Goal: Task Accomplishment & Management: Manage account settings

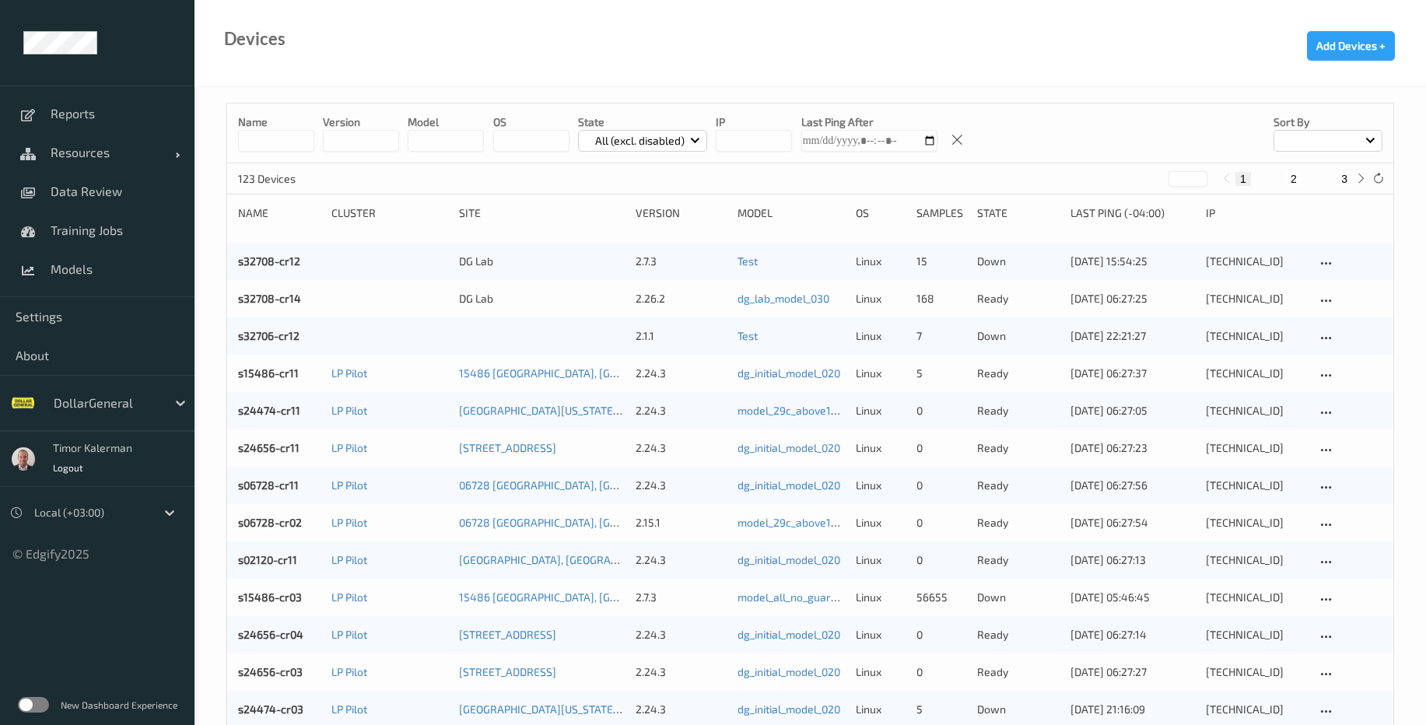
click at [37, 705] on label at bounding box center [33, 705] width 31 height 16
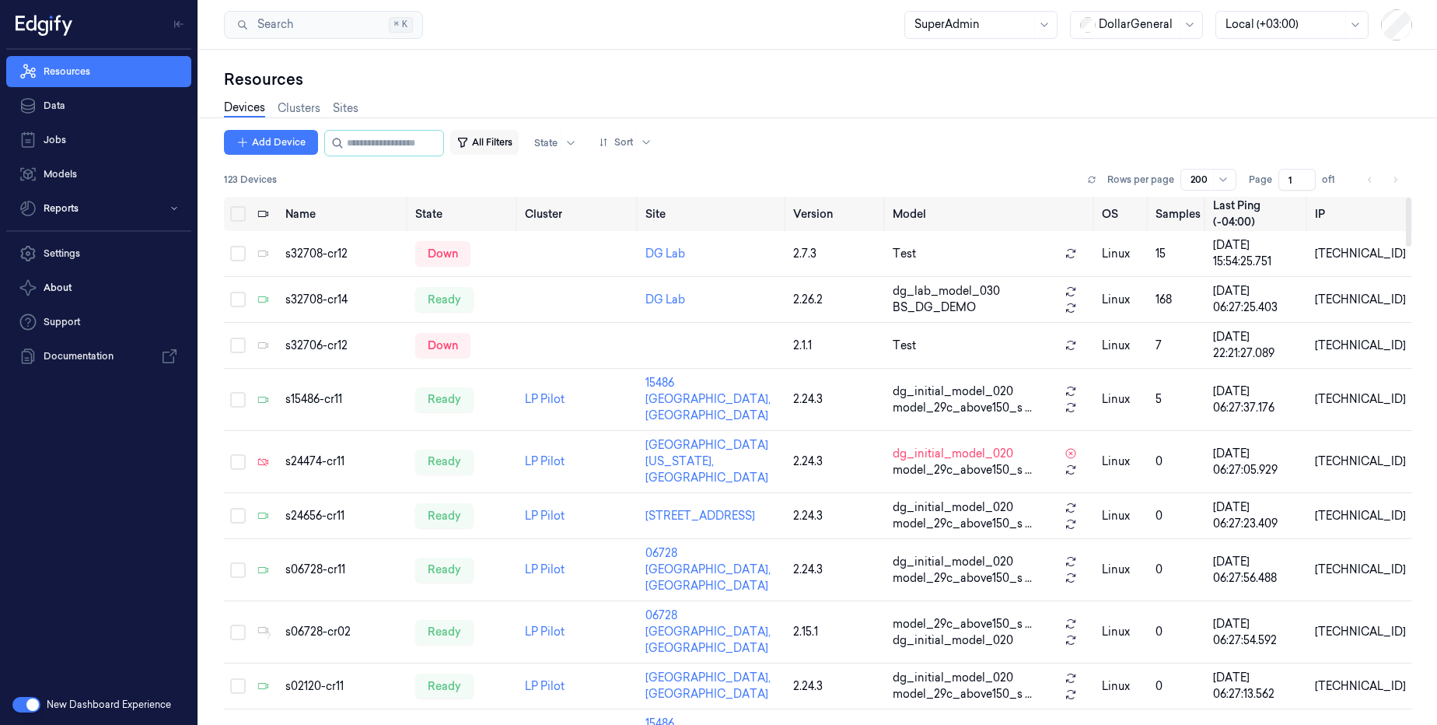
click at [513, 136] on button "All Filters" at bounding box center [484, 142] width 68 height 25
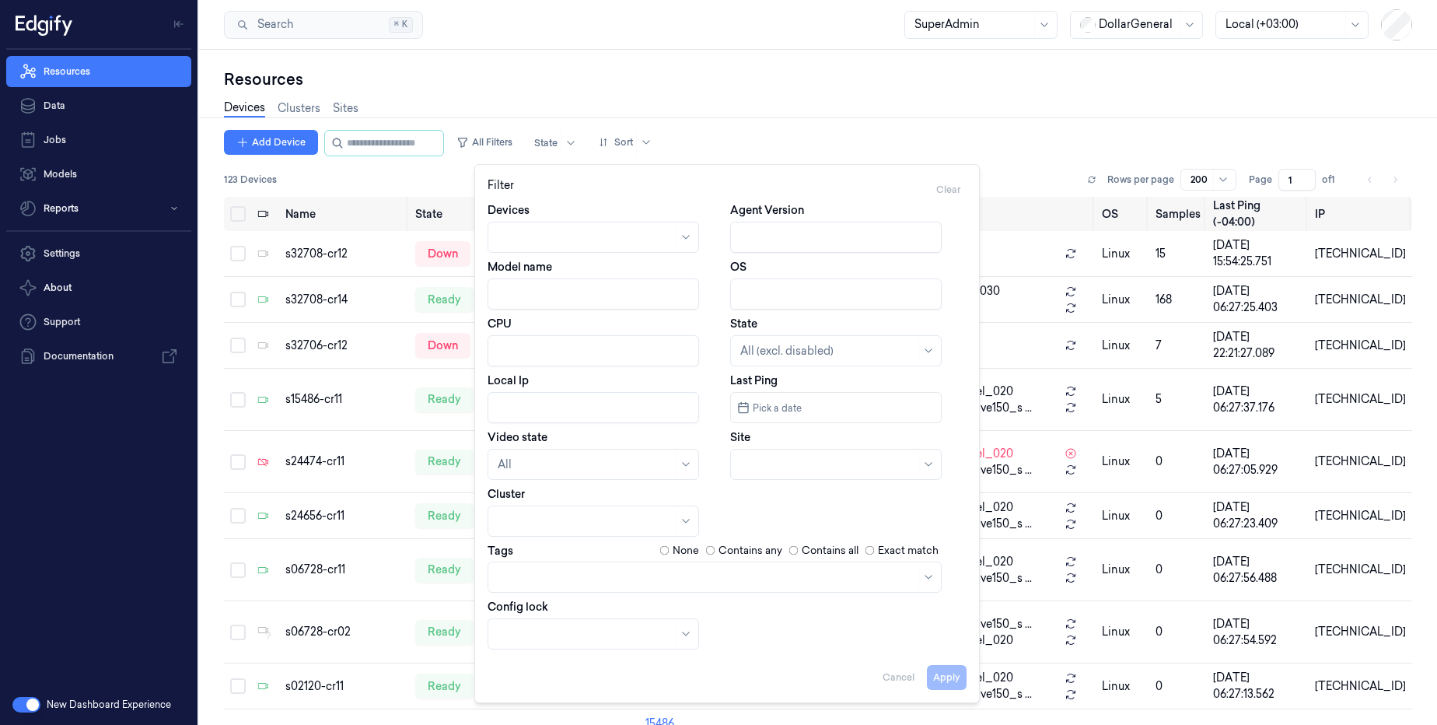
click at [958, 110] on div "Devices Clusters Sites" at bounding box center [818, 110] width 1189 height 40
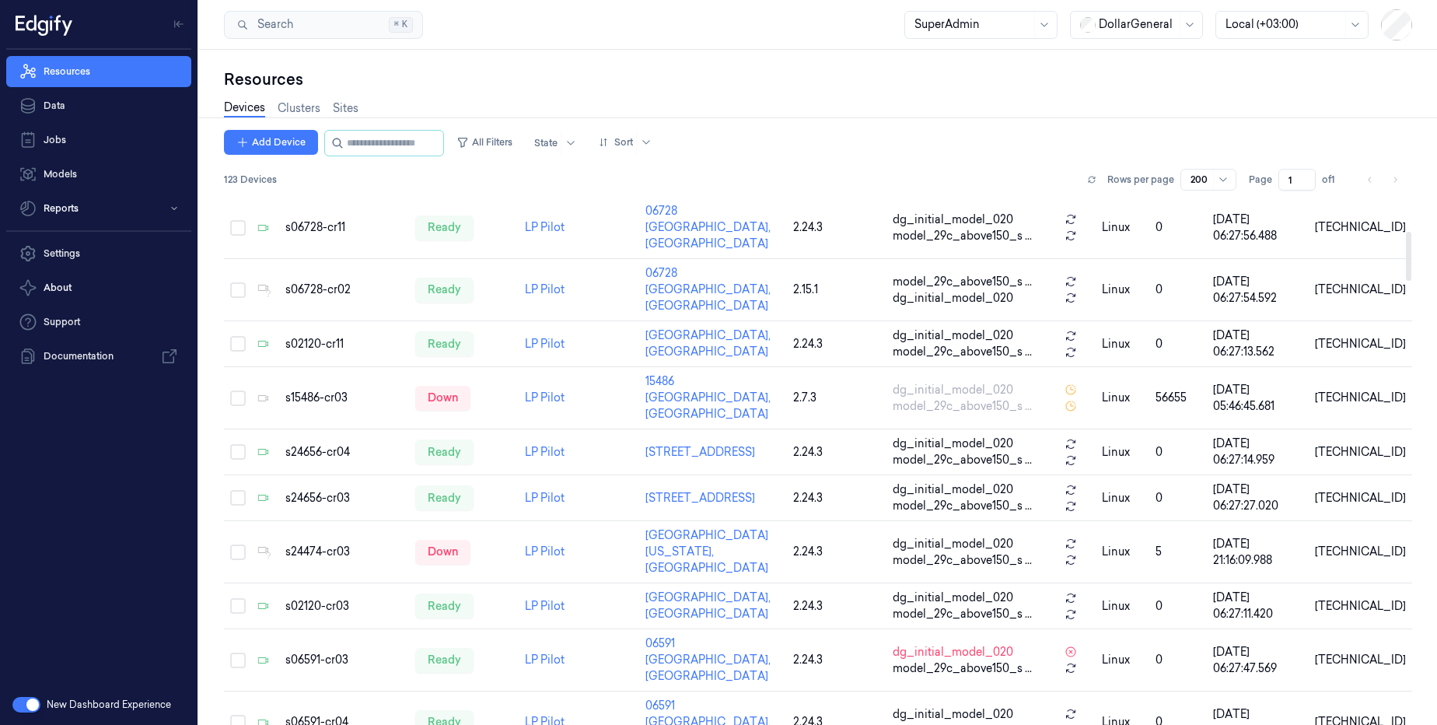
scroll to position [373, 0]
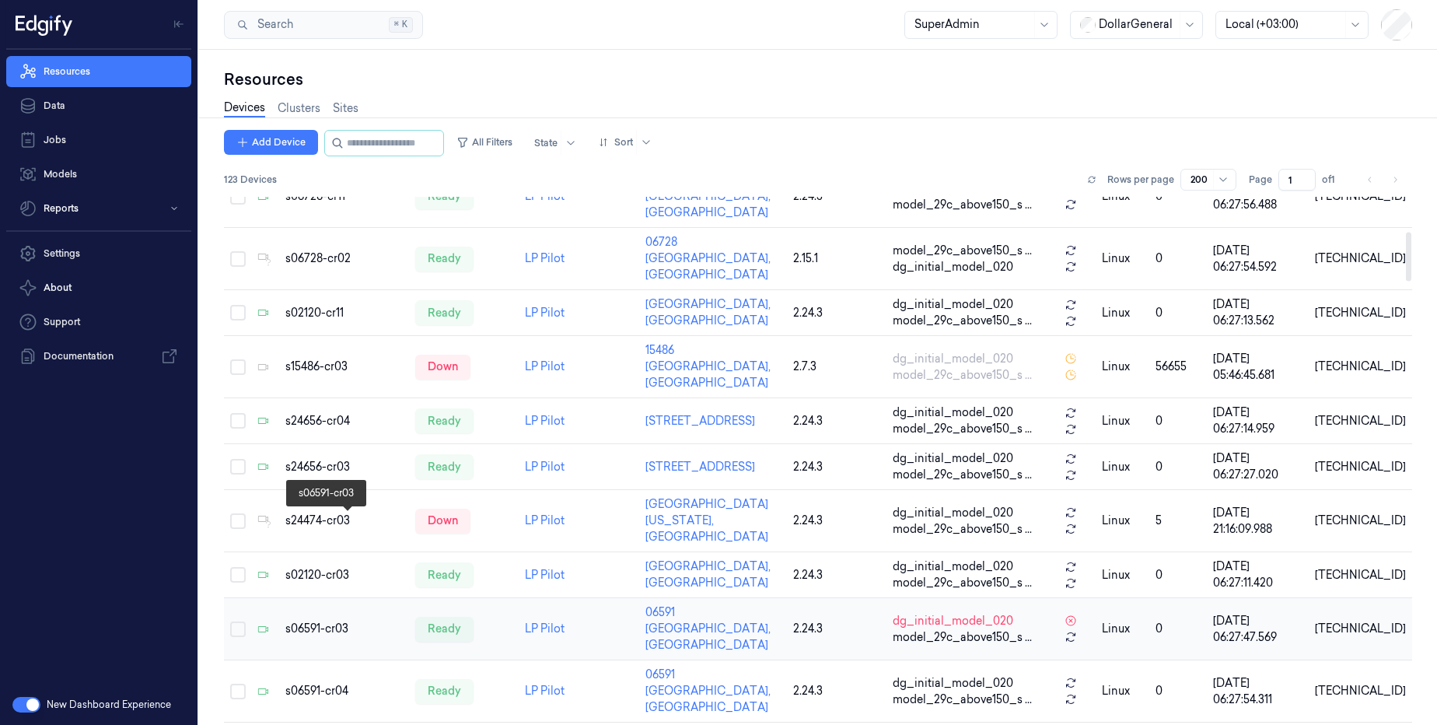
click at [327, 621] on div "s06591-cr03" at bounding box center [343, 629] width 117 height 16
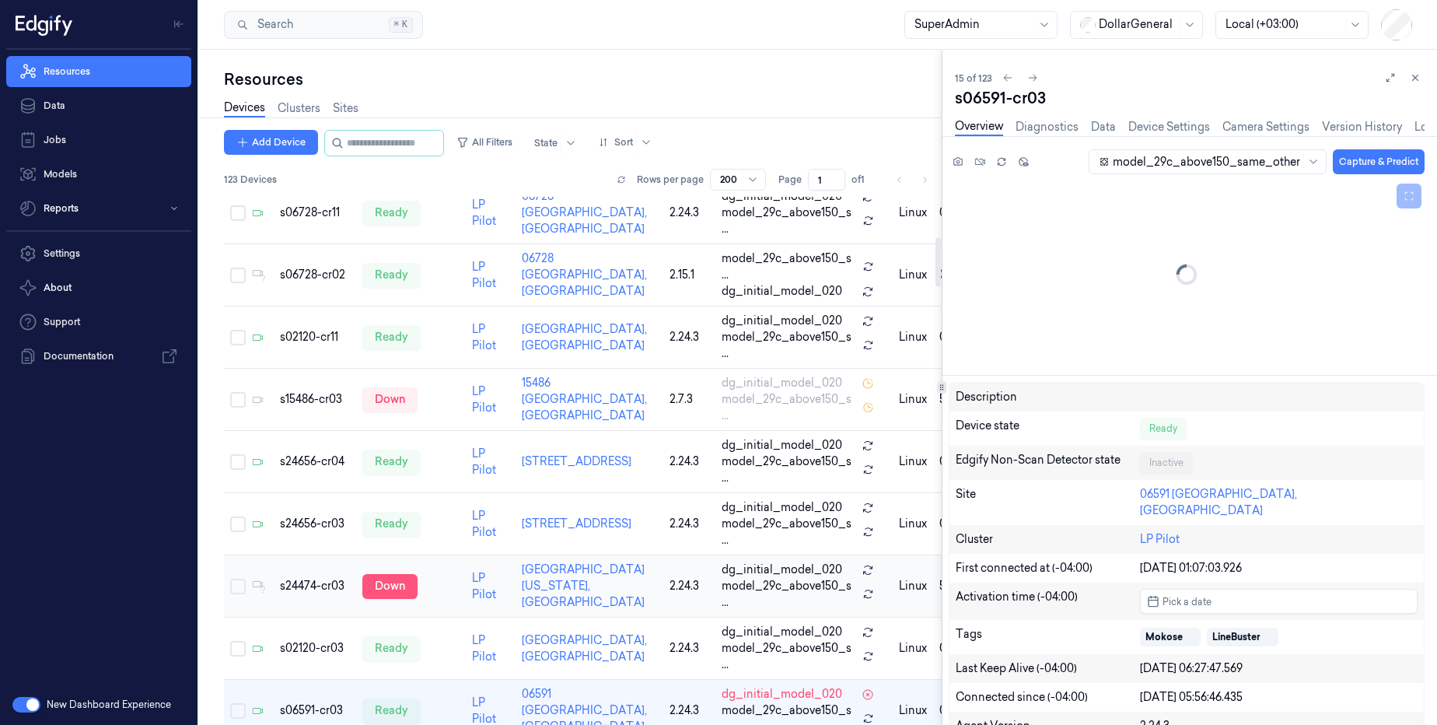
scroll to position [432, 0]
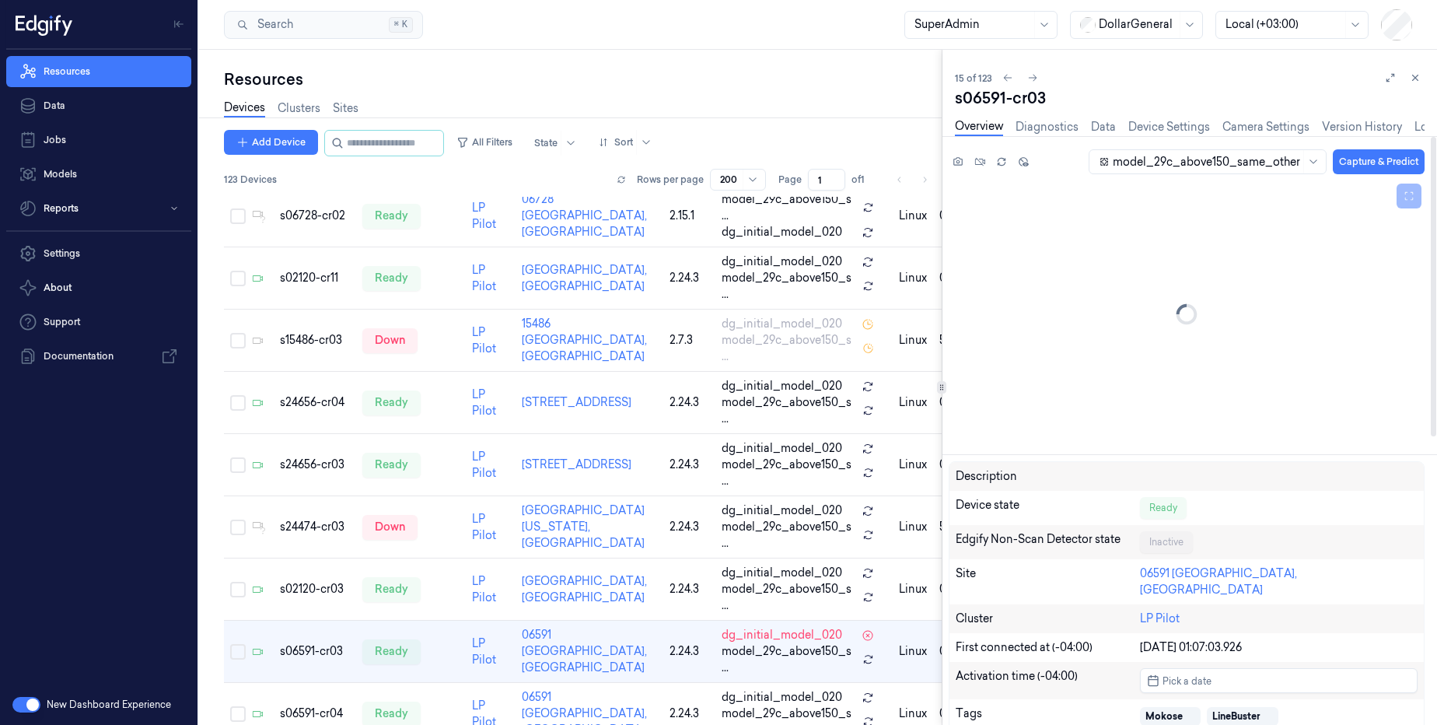
click at [1198, 164] on div at bounding box center [1206, 162] width 187 height 16
click at [1173, 166] on div at bounding box center [1206, 162] width 187 height 16
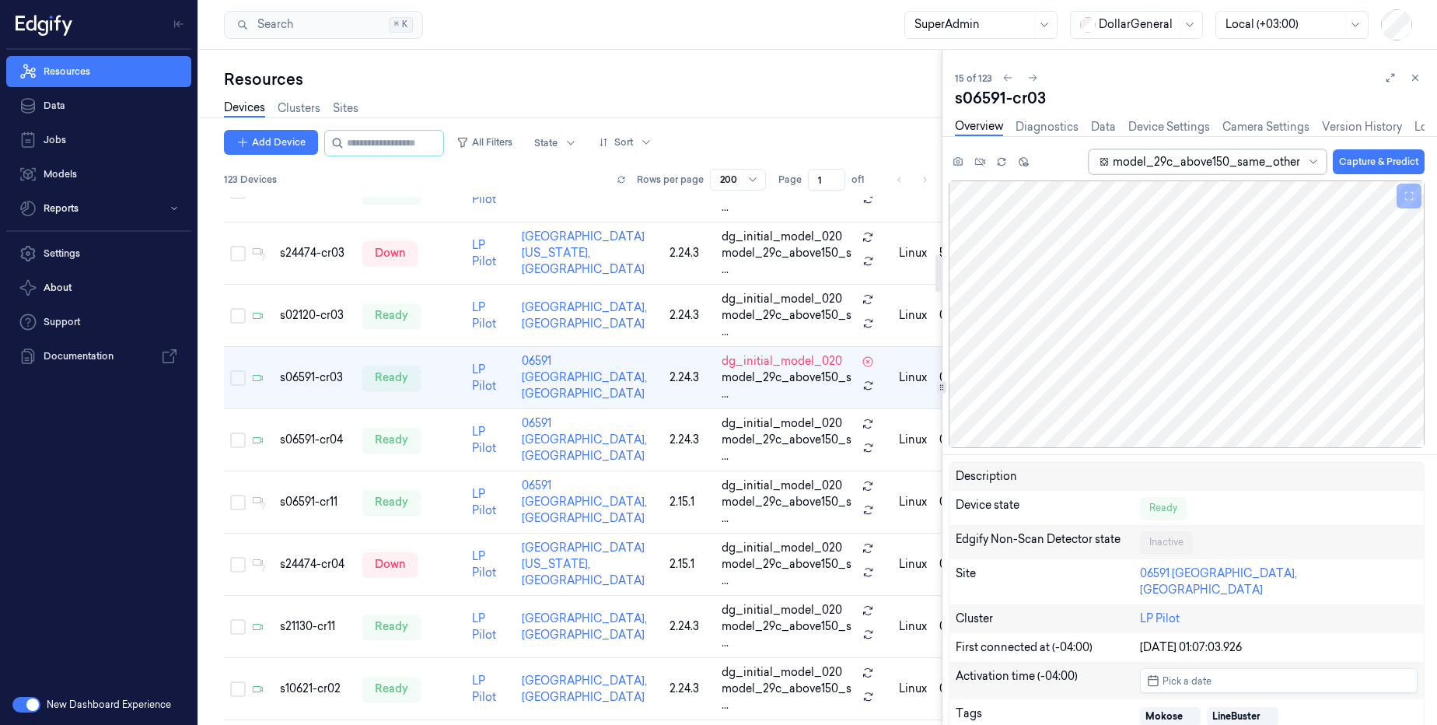
scroll to position [806, 0]
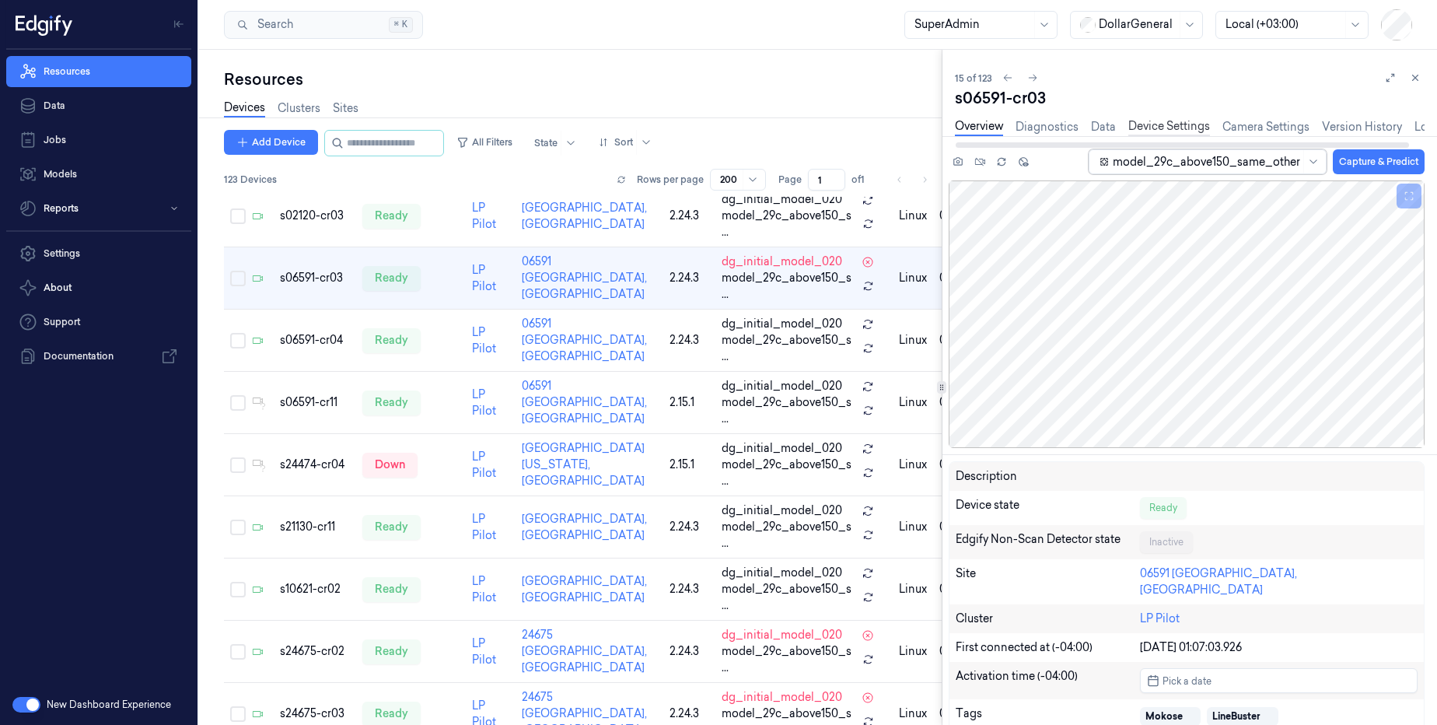
click at [1178, 134] on link "Device Settings" at bounding box center [1170, 127] width 82 height 18
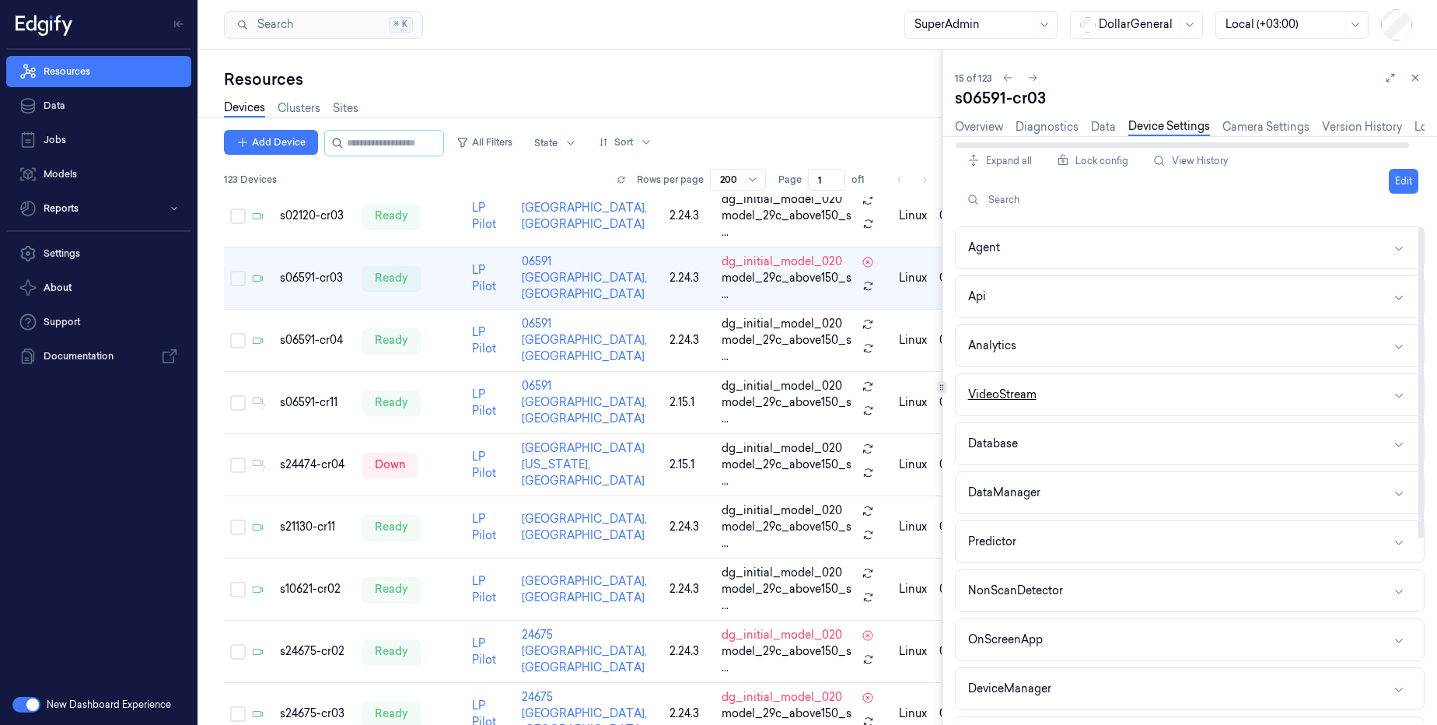
click at [1048, 401] on button "VideoStream" at bounding box center [1190, 394] width 468 height 41
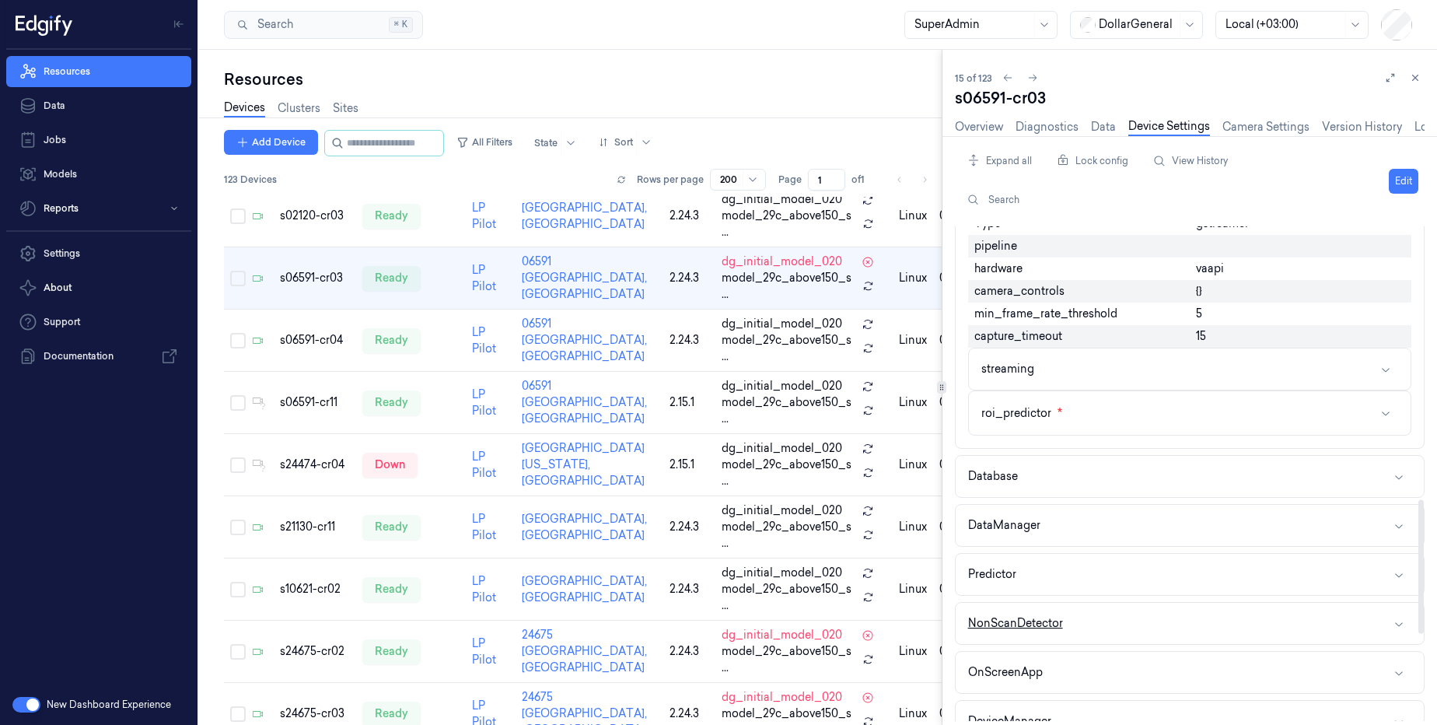
scroll to position [1213, 0]
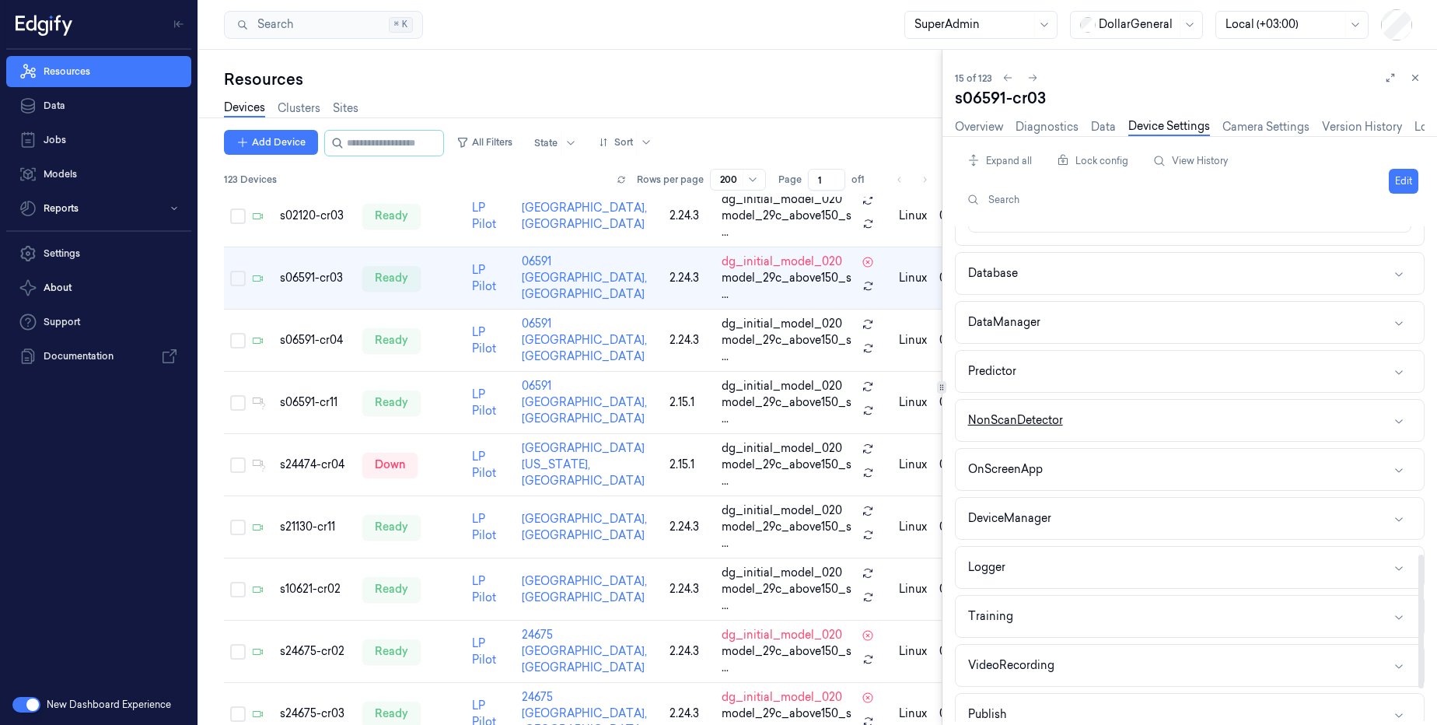
click at [1099, 428] on button "NonScanDetector" at bounding box center [1190, 420] width 468 height 41
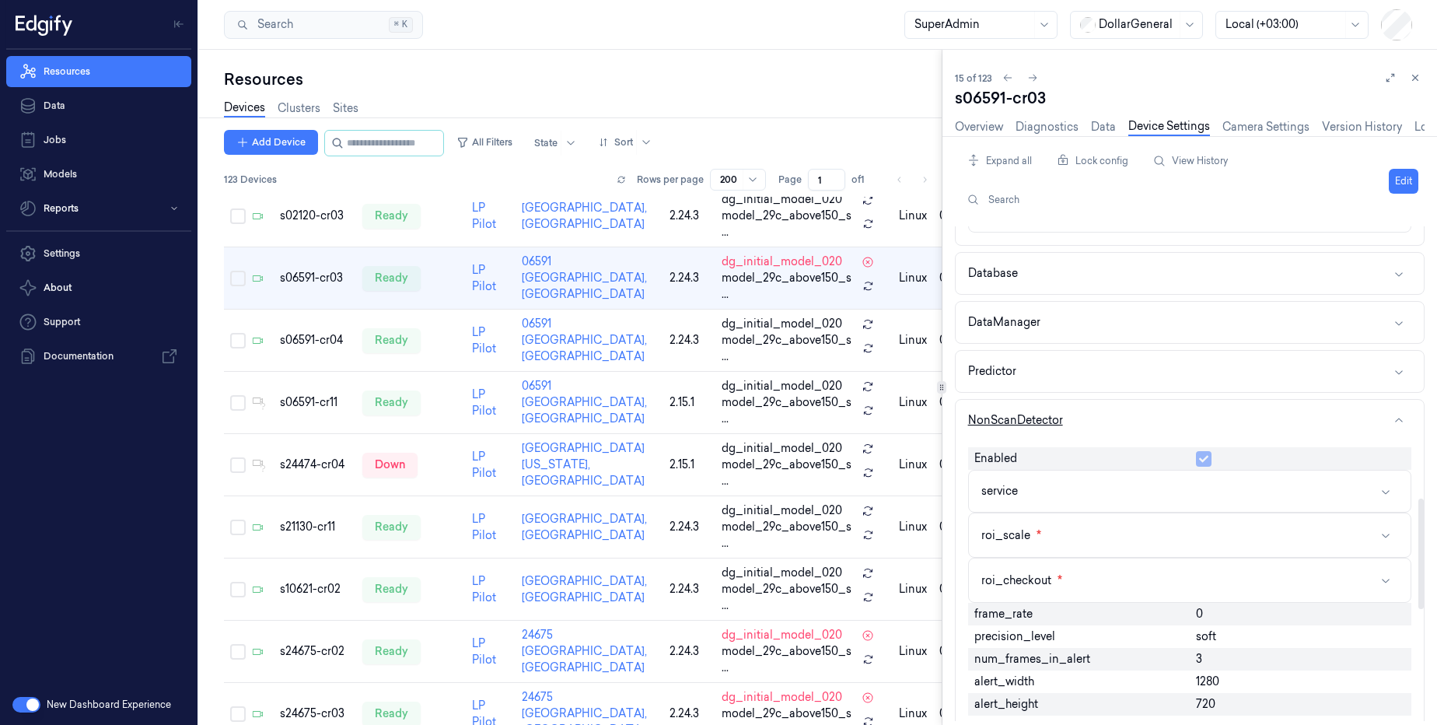
click at [1099, 428] on button "NonScanDetector" at bounding box center [1190, 420] width 468 height 41
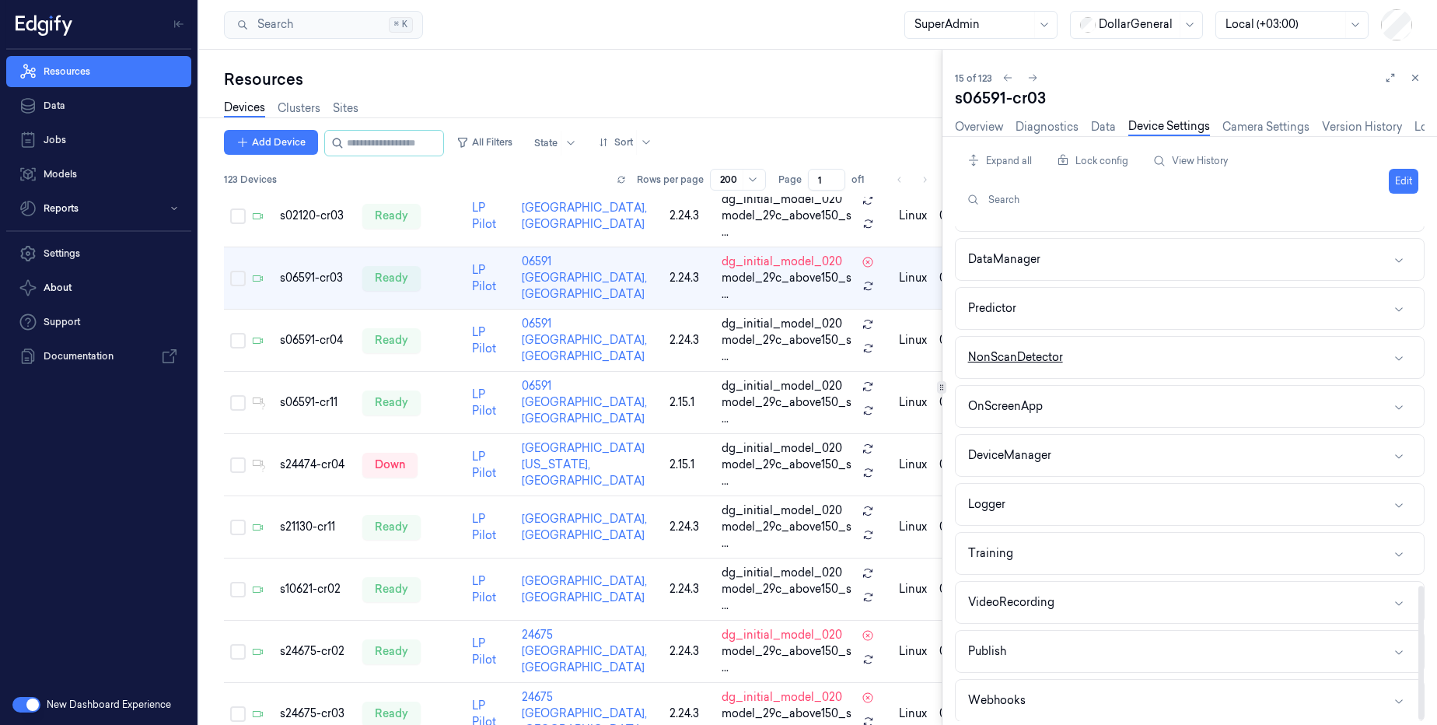
scroll to position [1332, 0]
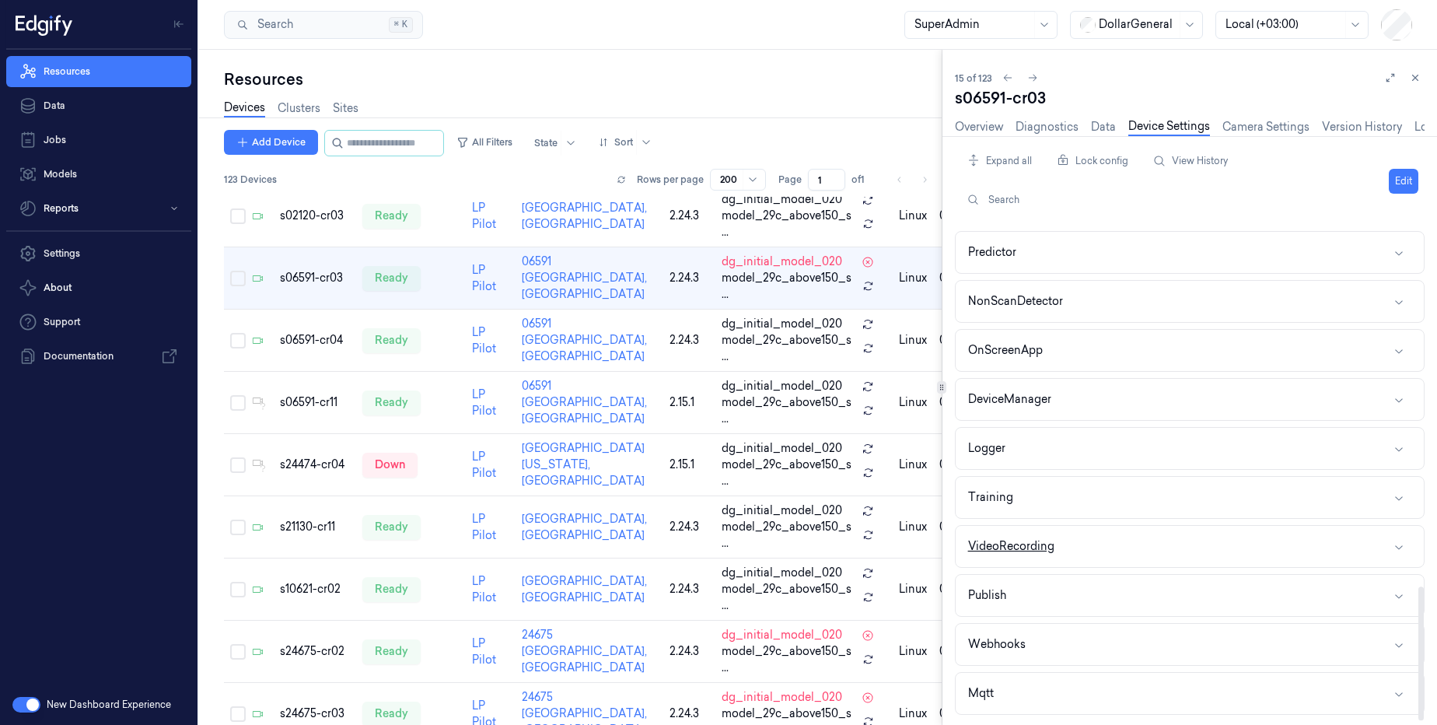
click at [1059, 545] on button "VideoRecording" at bounding box center [1190, 546] width 468 height 41
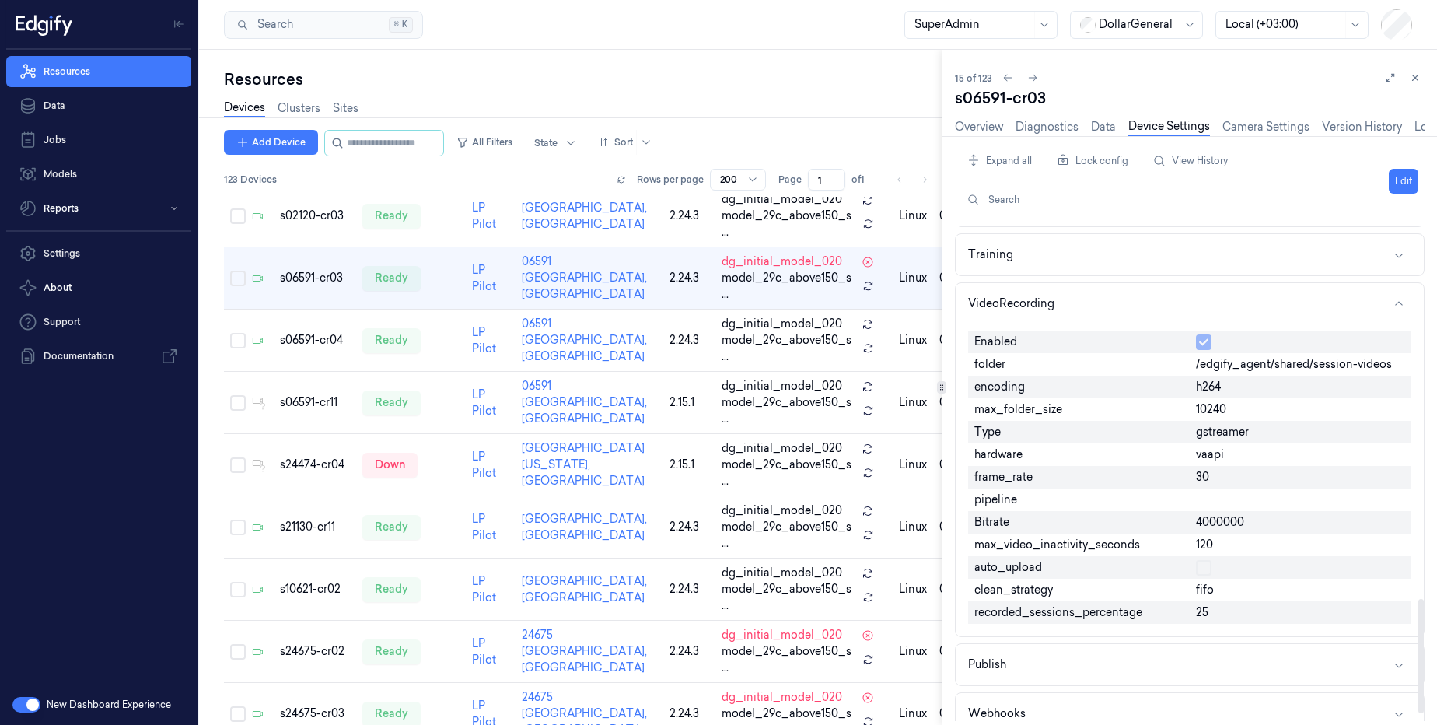
scroll to position [1612, 0]
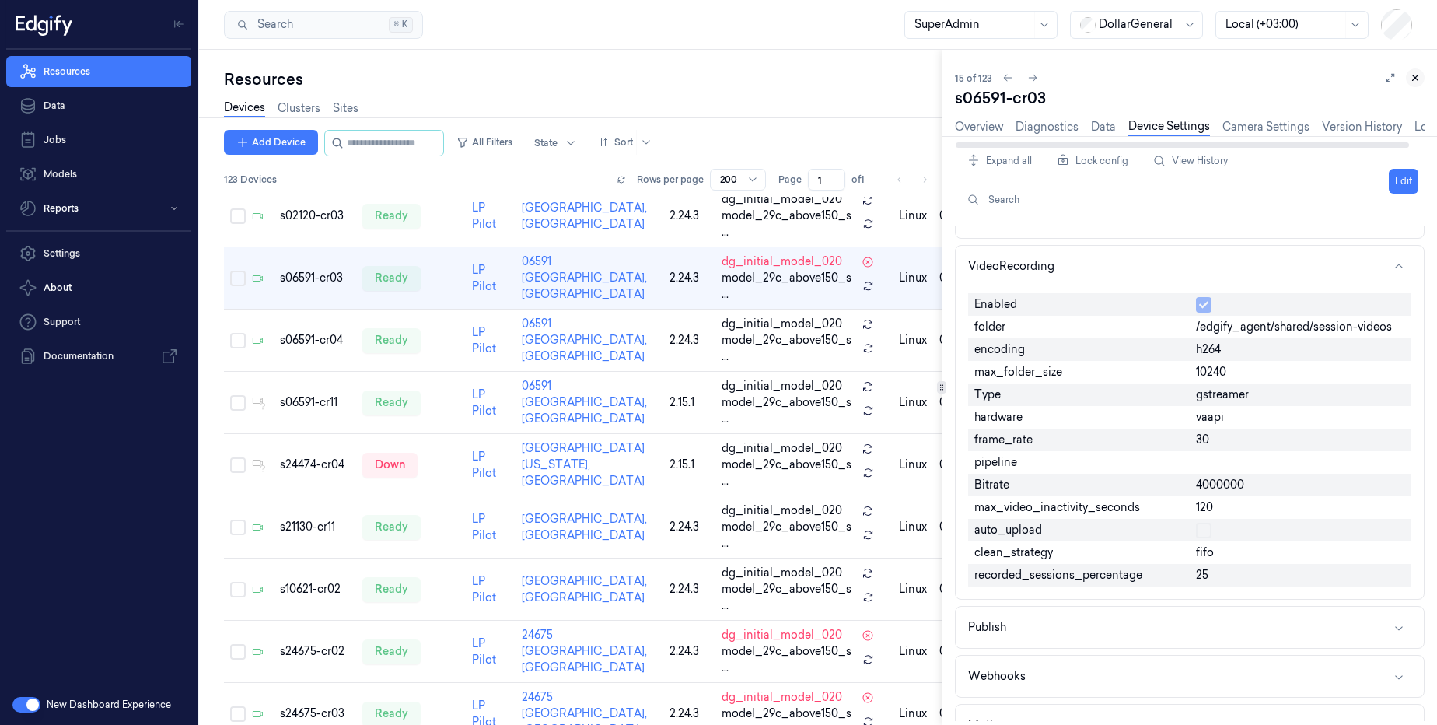
click at [1416, 77] on icon at bounding box center [1415, 77] width 11 height 11
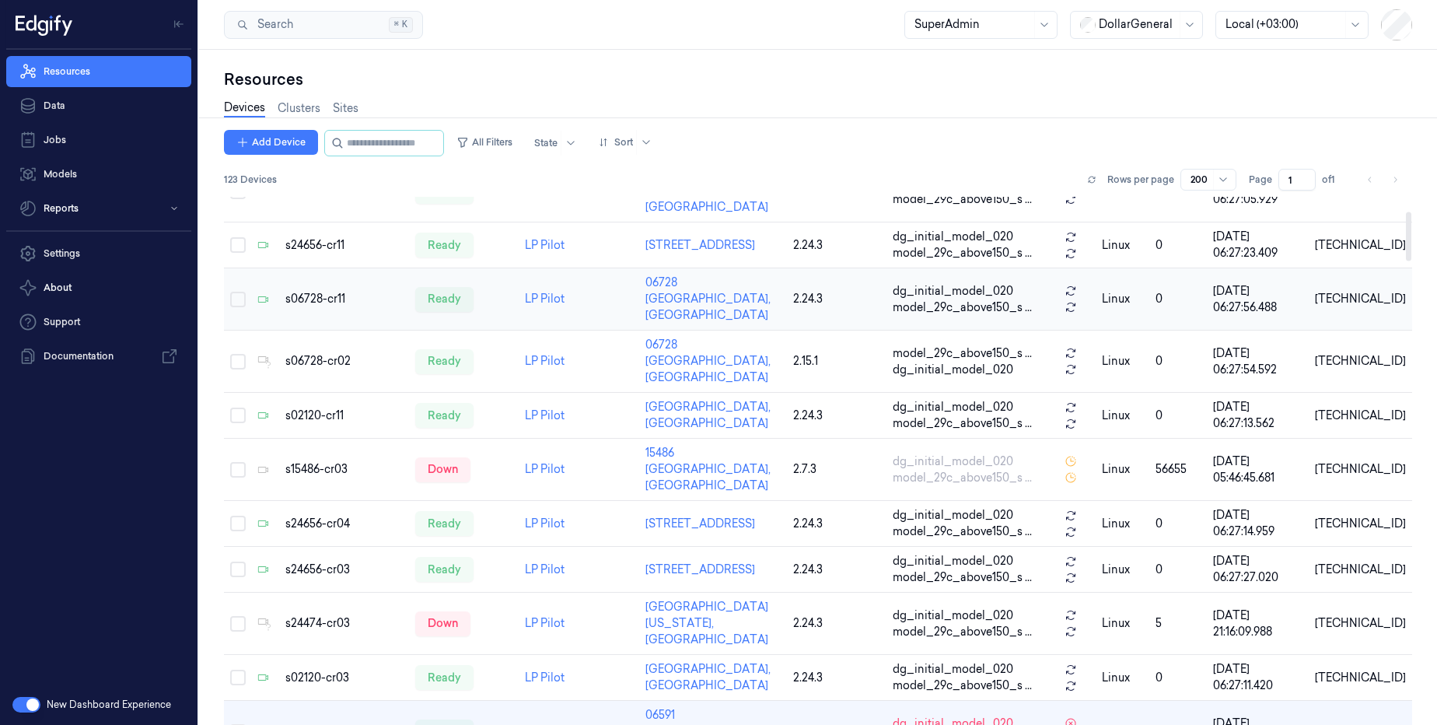
scroll to position [74, 0]
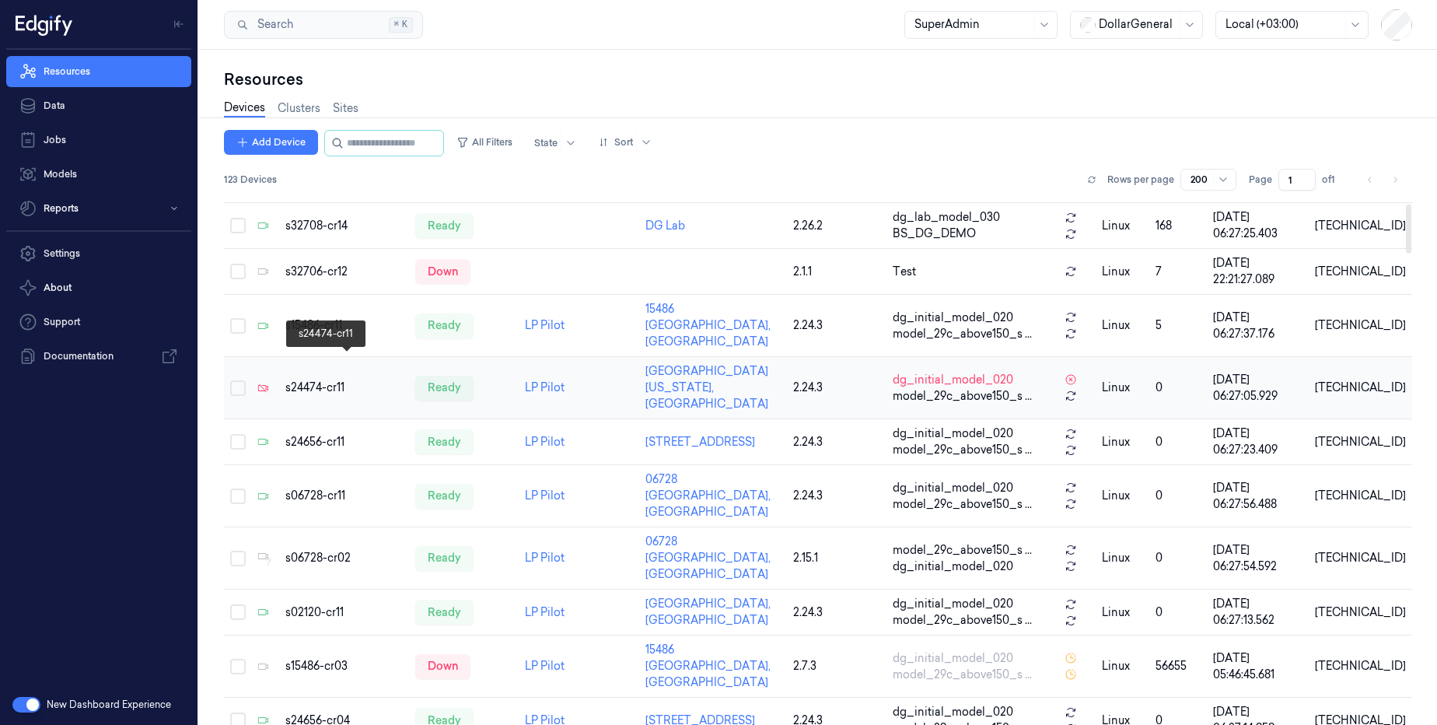
click at [353, 380] on div "s24474-cr11" at bounding box center [343, 388] width 117 height 16
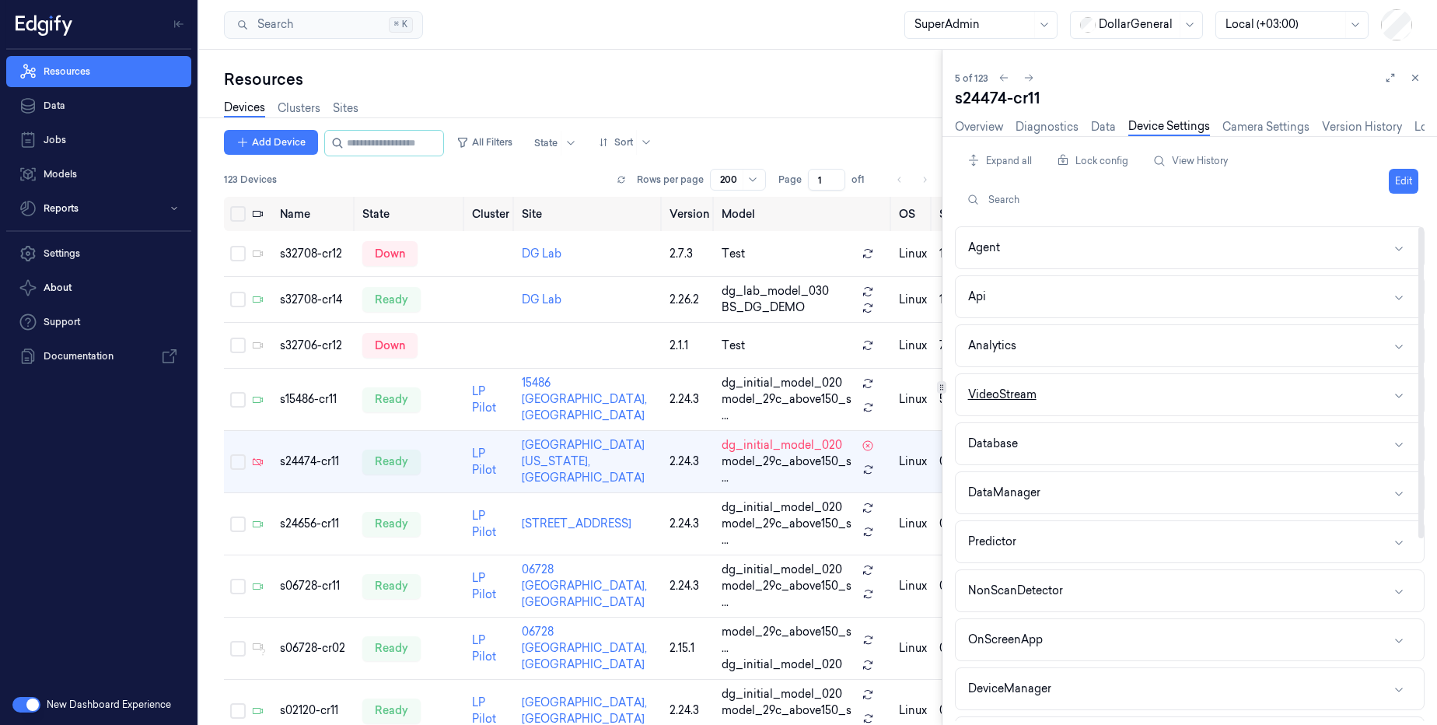
click at [1077, 406] on button "VideoStream" at bounding box center [1190, 394] width 468 height 41
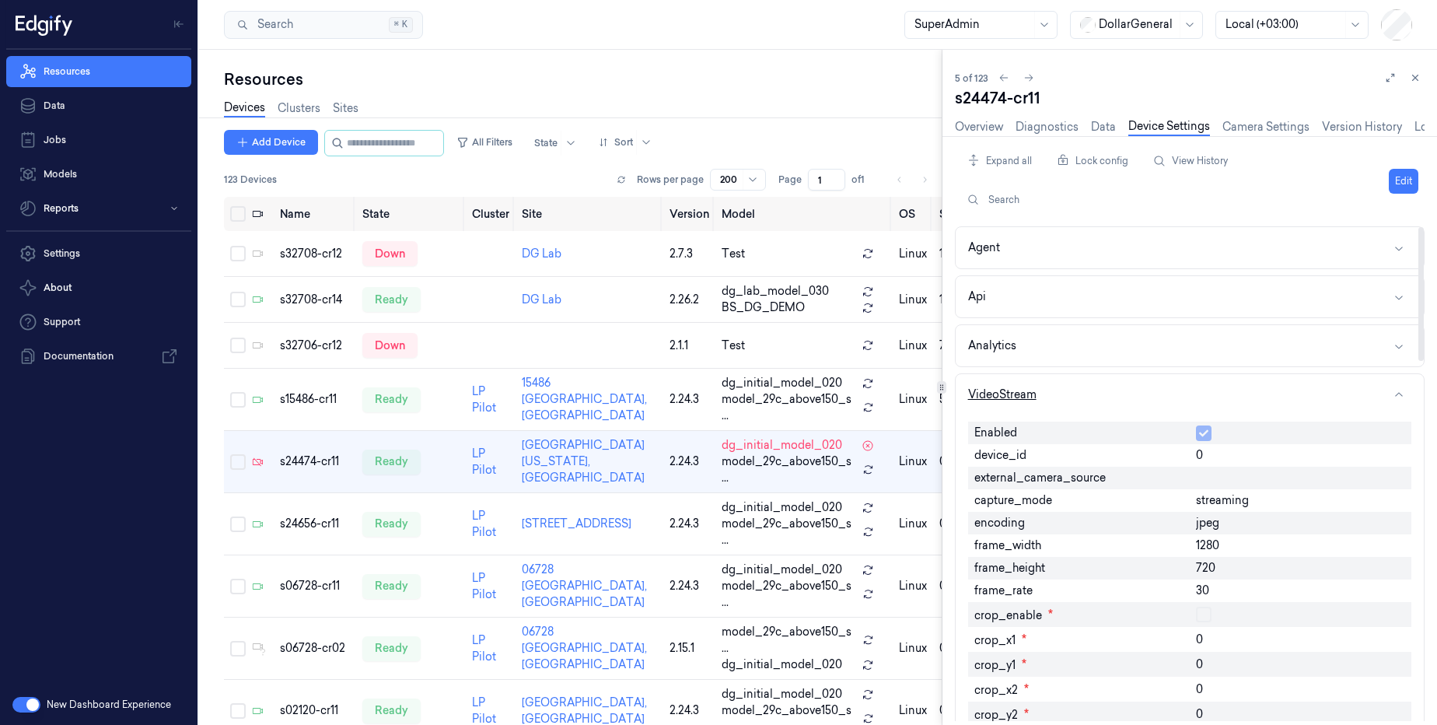
click at [1070, 406] on button "VideoStream" at bounding box center [1190, 394] width 468 height 41
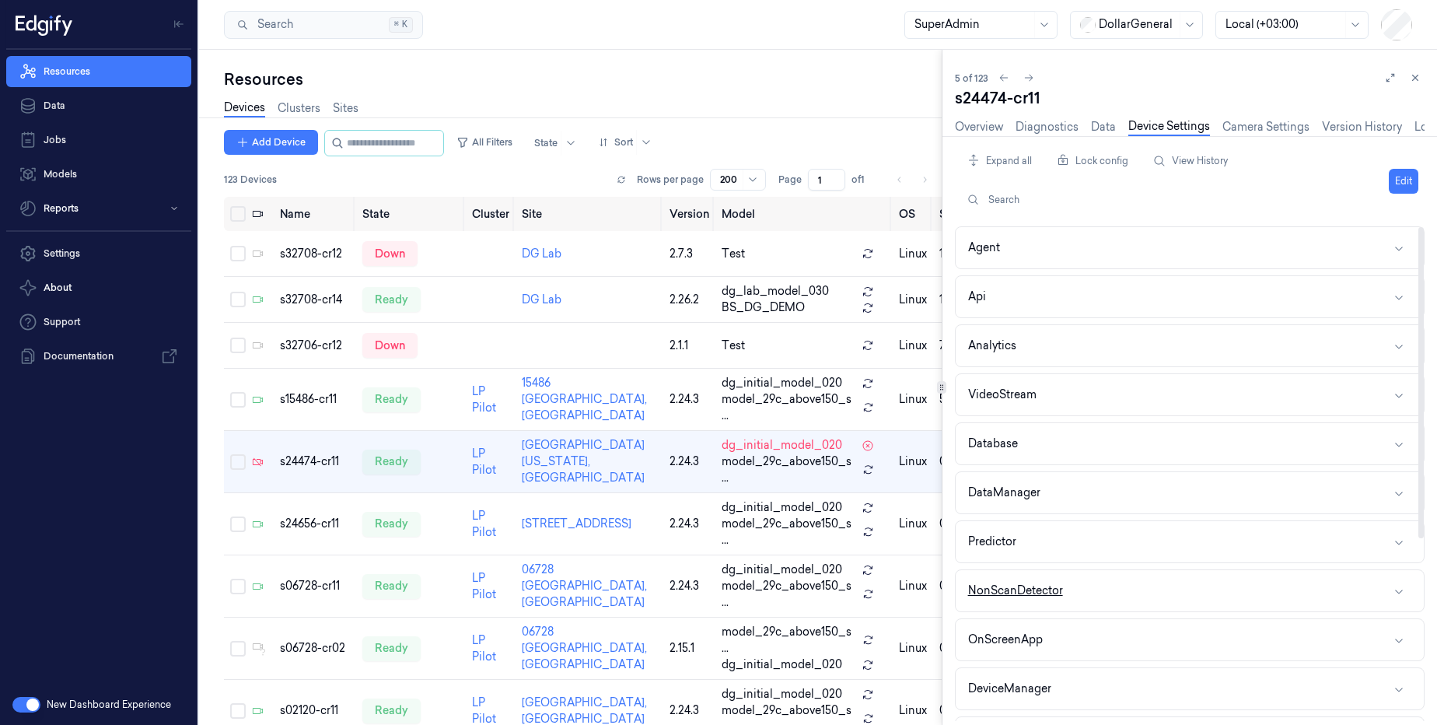
click at [1032, 584] on div "NonScanDetector" at bounding box center [1015, 591] width 95 height 16
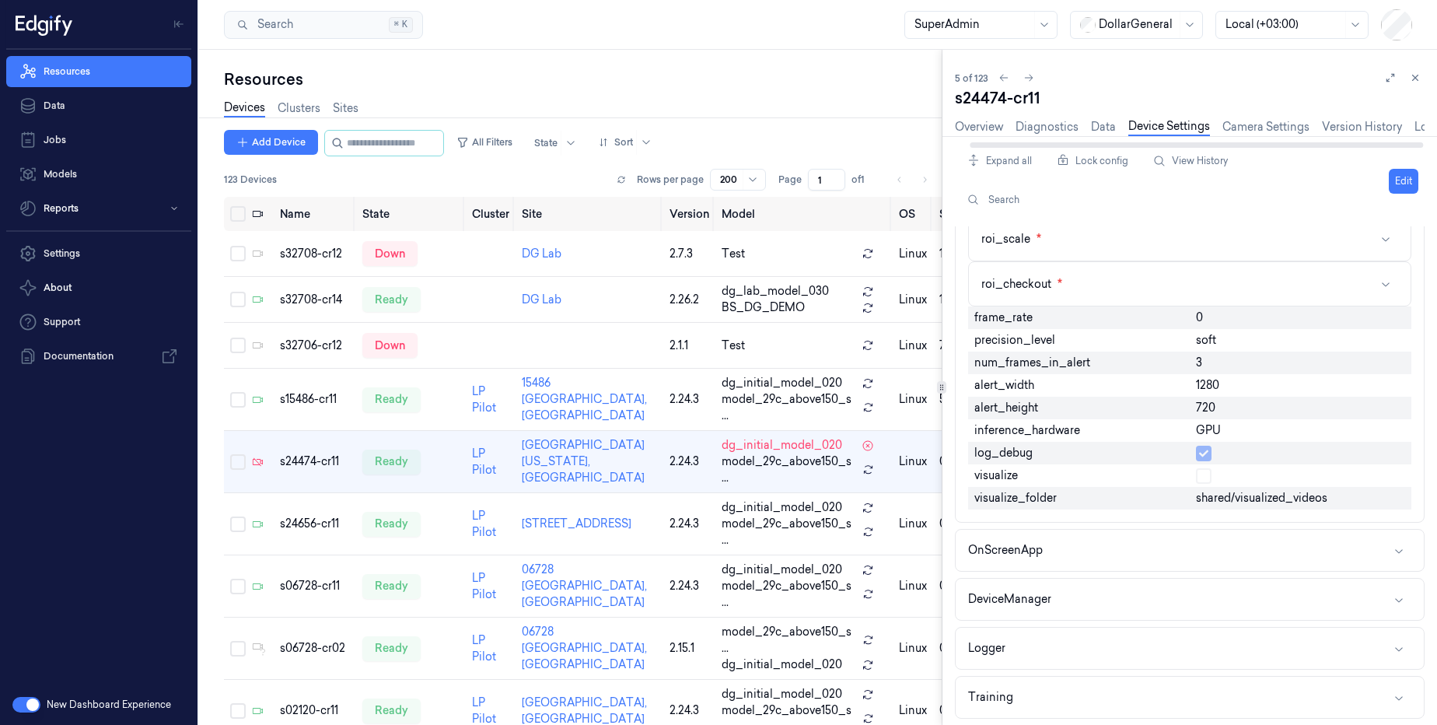
scroll to position [0, 15]
drag, startPoint x: 1268, startPoint y: 141, endPoint x: 1384, endPoint y: 131, distance: 116.3
click at [1359, 141] on div at bounding box center [1190, 145] width 470 height 8
click at [1413, 127] on link "Logs" at bounding box center [1413, 127] width 26 height 18
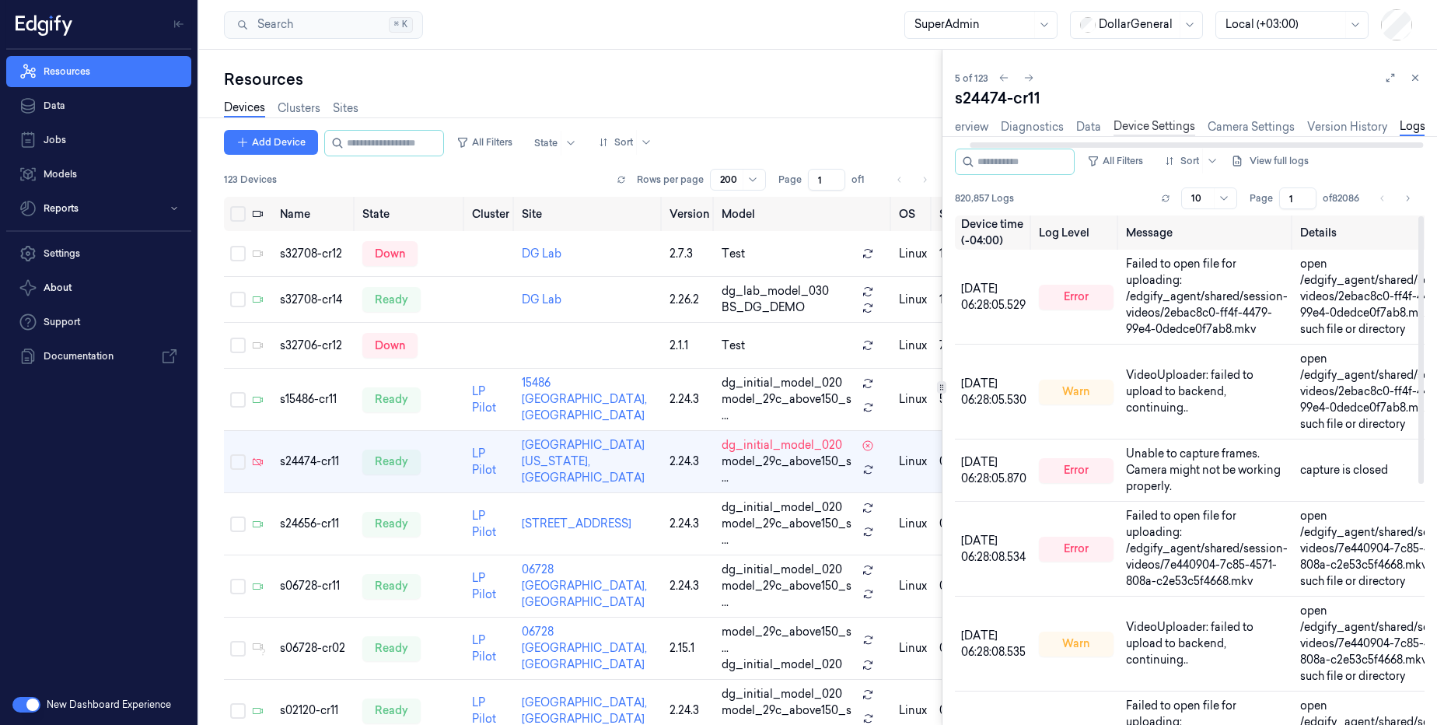
click at [1174, 128] on link "Device Settings" at bounding box center [1155, 127] width 82 height 18
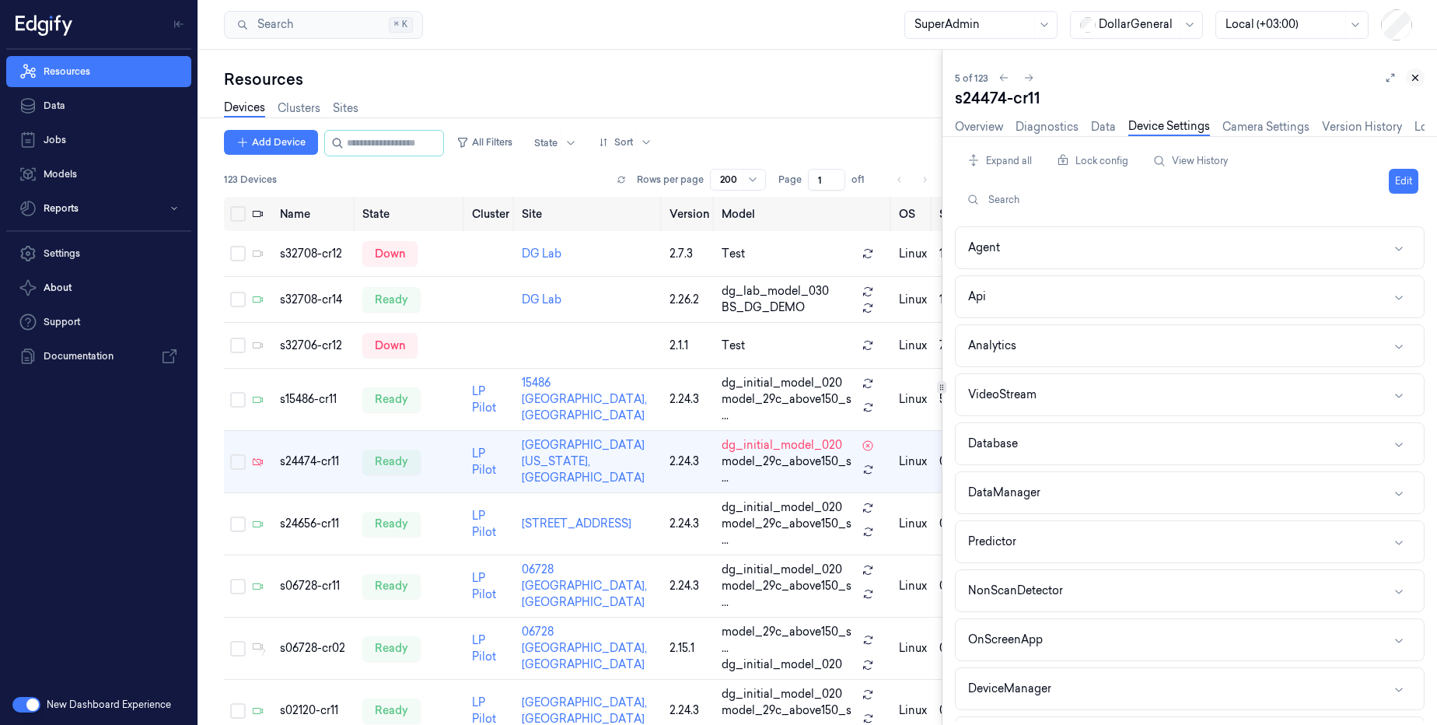
click at [1413, 75] on icon at bounding box center [1415, 77] width 5 height 5
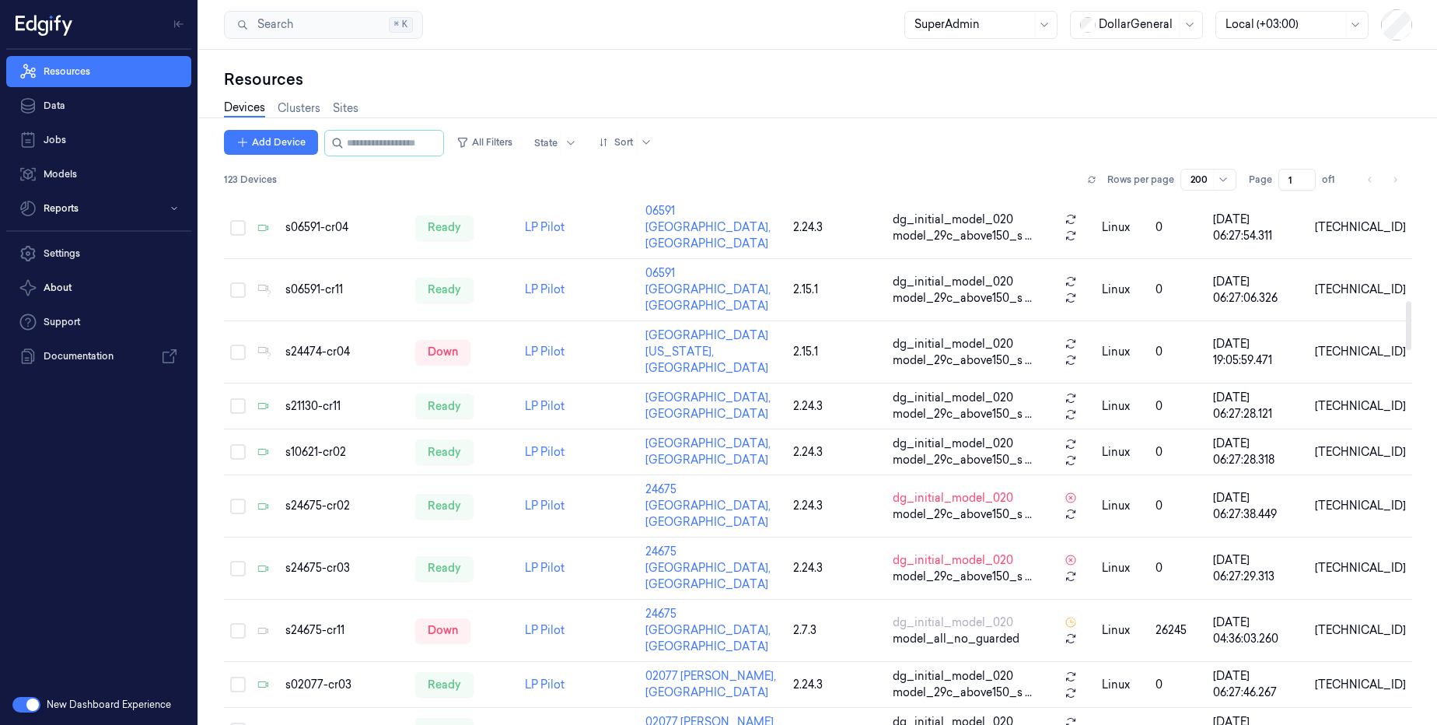
scroll to position [1120, 0]
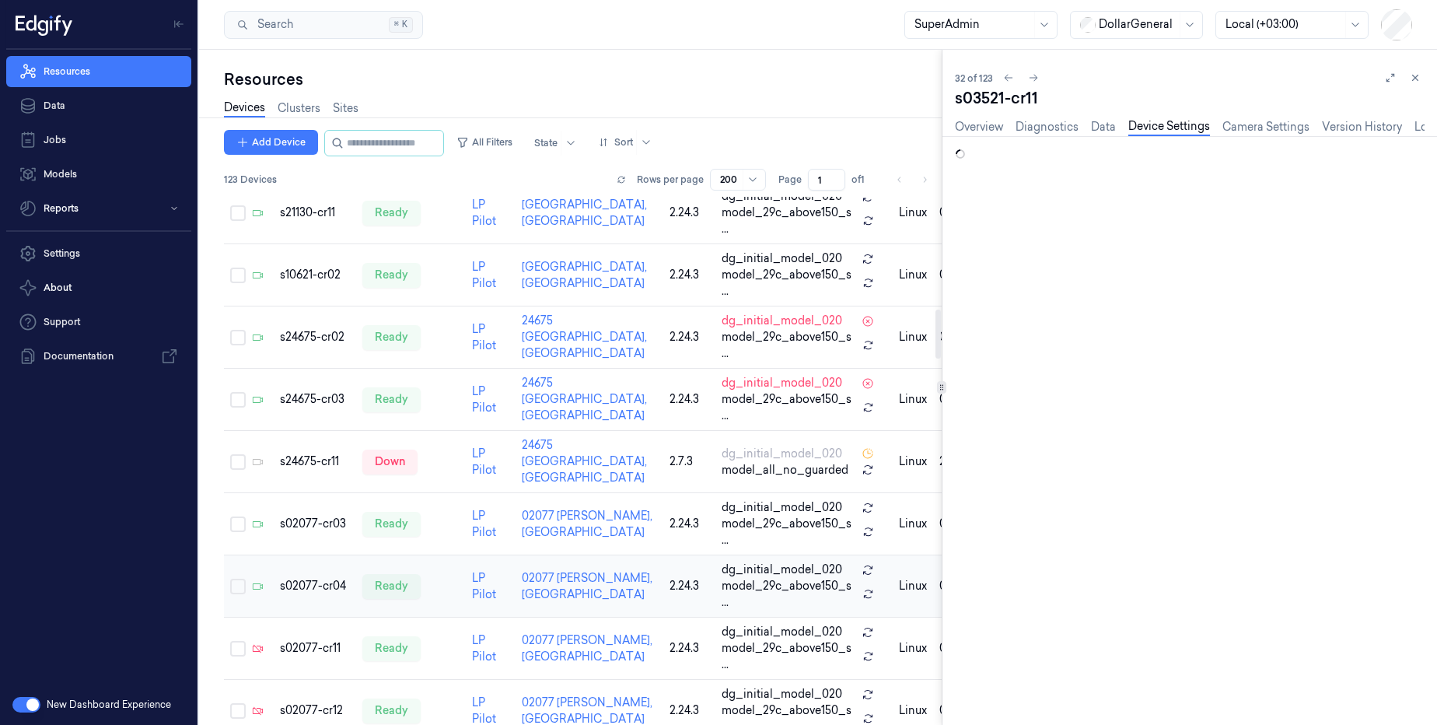
scroll to position [1213, 0]
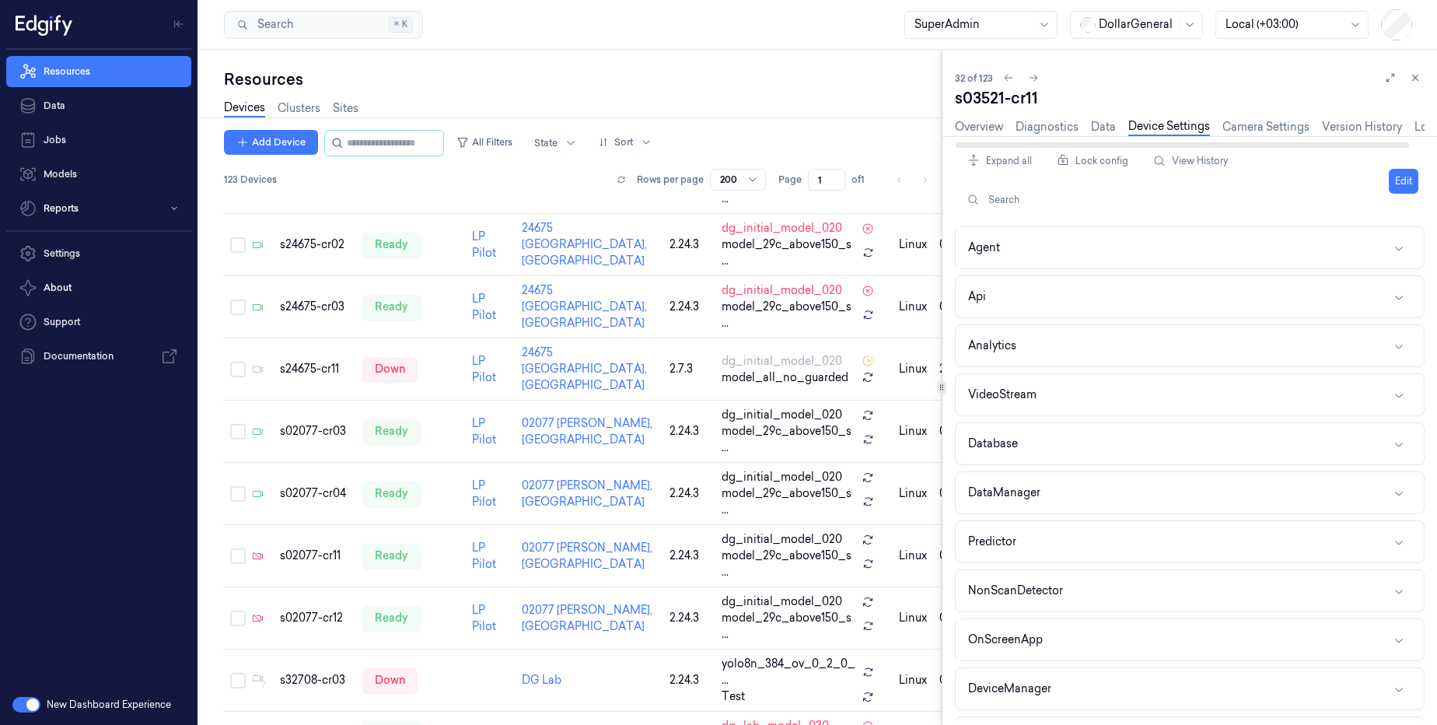
click at [1409, 135] on div "Overview Diagnostics Data Device Settings Camera Settings Version History Logs" at bounding box center [1197, 127] width 485 height 18
click at [1415, 129] on link "Logs" at bounding box center [1428, 127] width 26 height 18
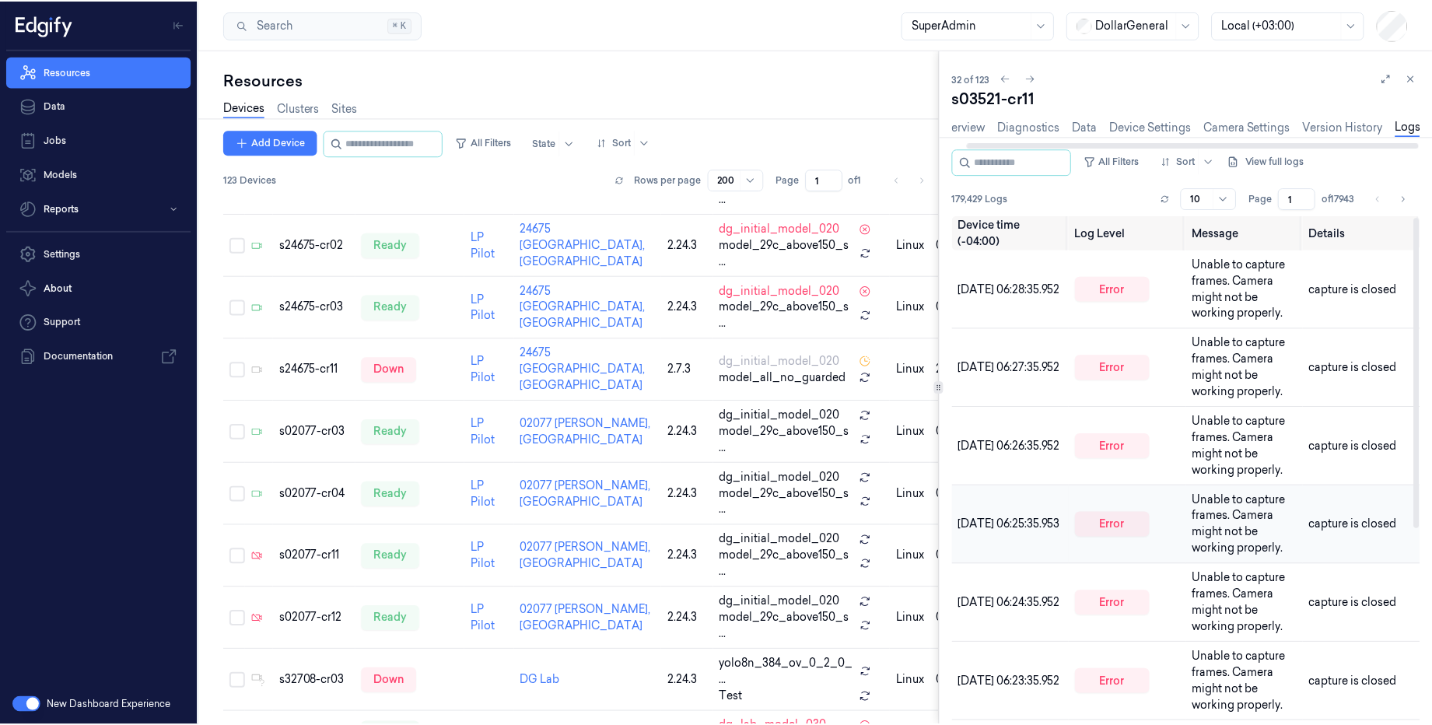
scroll to position [322, 0]
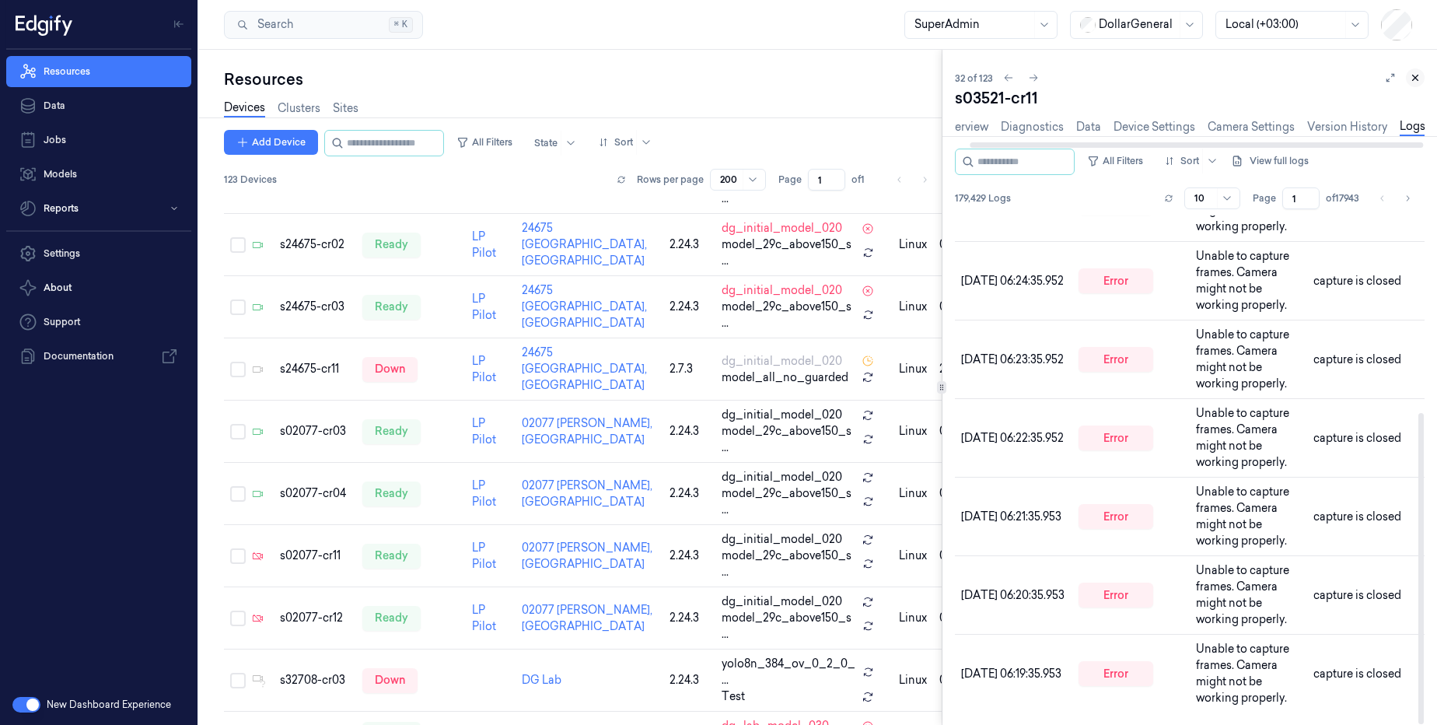
click at [1419, 79] on icon at bounding box center [1415, 77] width 11 height 11
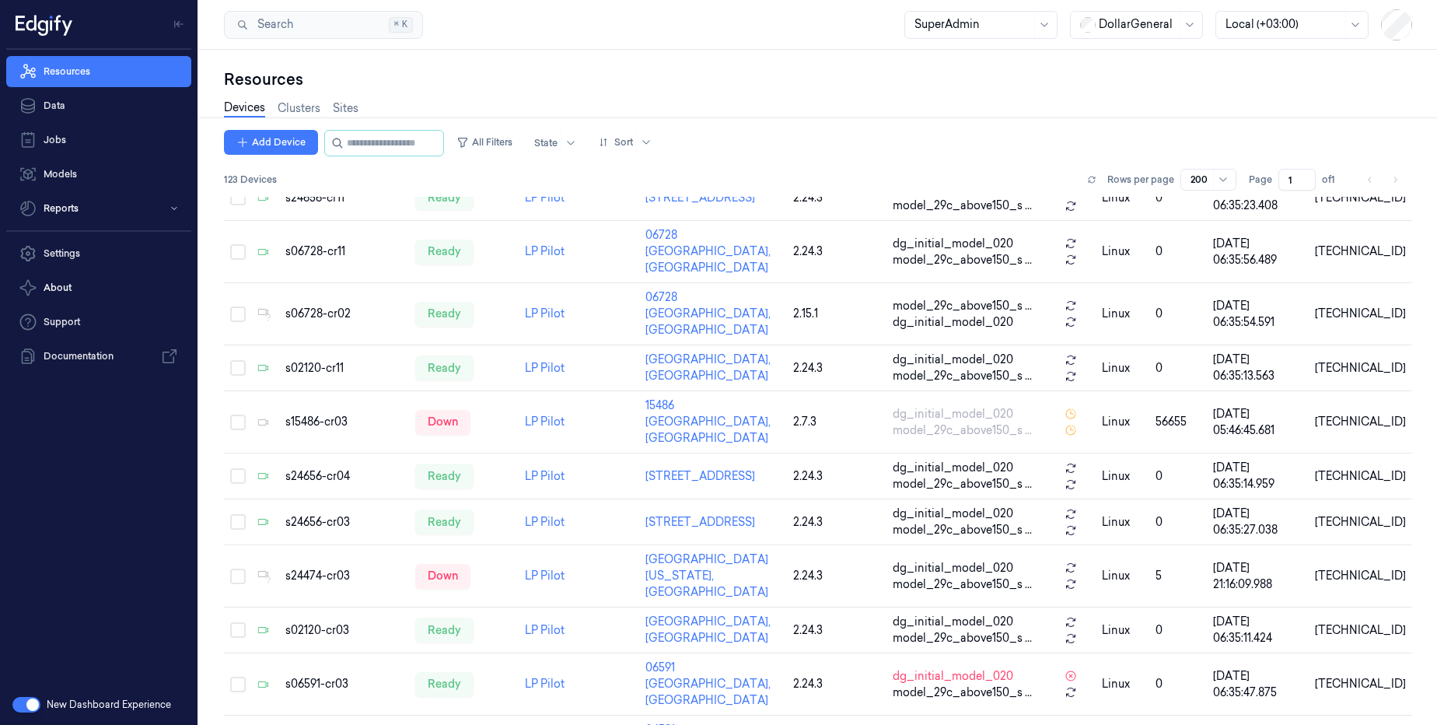
scroll to position [775, 0]
